Goal: Find contact information: Find contact information

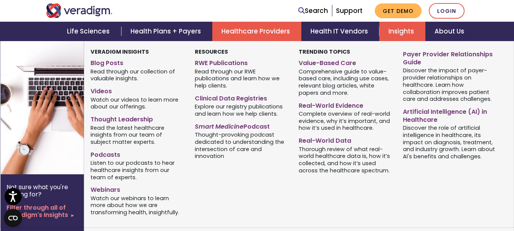
scroll to position [405, 0]
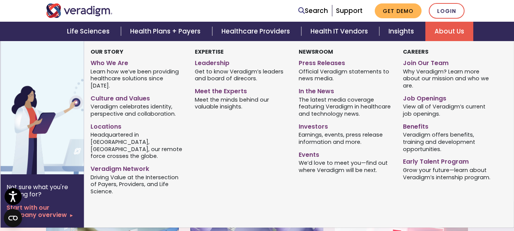
click at [445, 33] on link "About Us" at bounding box center [449, 31] width 48 height 19
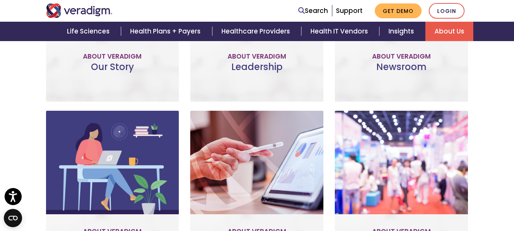
scroll to position [426, 0]
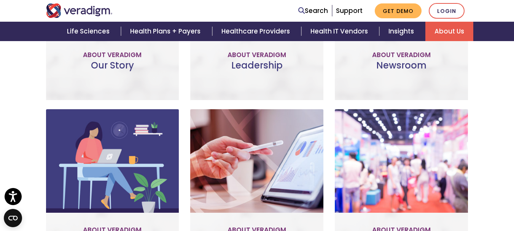
click at [259, 44] on link "Meet the Team" at bounding box center [257, 51] width 70 height 17
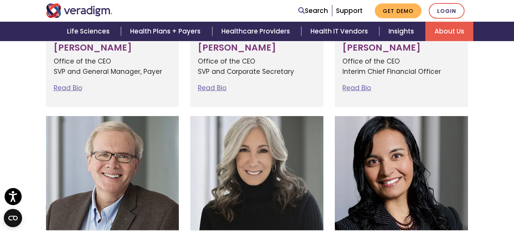
scroll to position [391, 0]
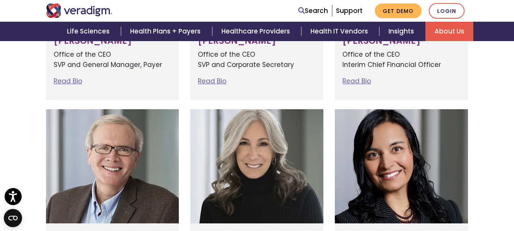
click at [263, 132] on div at bounding box center [256, 166] width 133 height 114
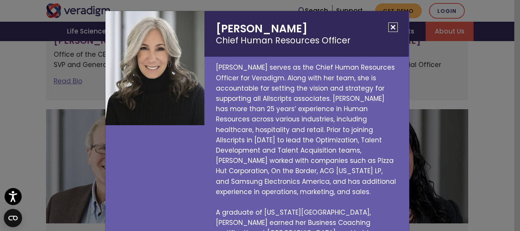
click at [388, 26] on button "Close" at bounding box center [393, 27] width 10 height 10
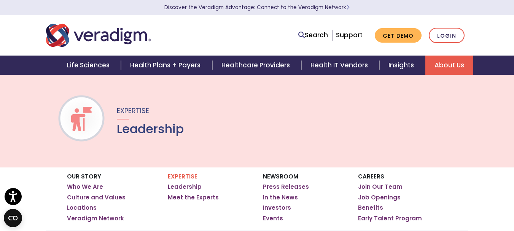
scroll to position [38, 0]
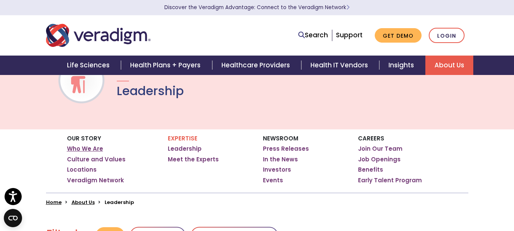
click at [86, 147] on link "Who We Are" at bounding box center [85, 149] width 36 height 8
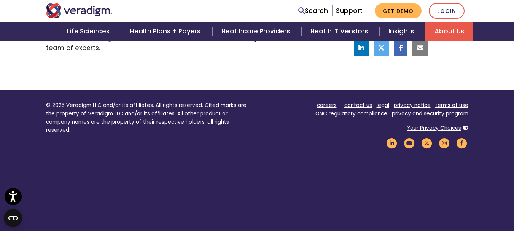
scroll to position [695, 0]
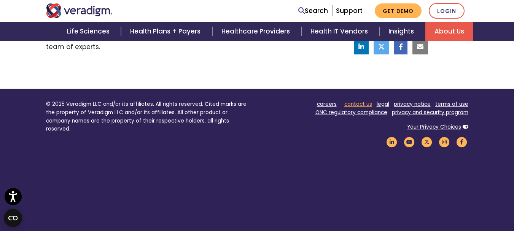
click at [359, 100] on link "contact us" at bounding box center [358, 103] width 28 height 7
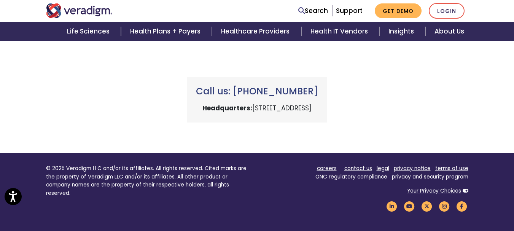
drag, startPoint x: 342, startPoint y: 82, endPoint x: 238, endPoint y: 87, distance: 104.4
click at [238, 87] on div "Call us: [PHONE_NUMBER] Headquarters: [STREET_ADDRESS]" at bounding box center [257, 100] width 140 height 46
